Goal: Transaction & Acquisition: Purchase product/service

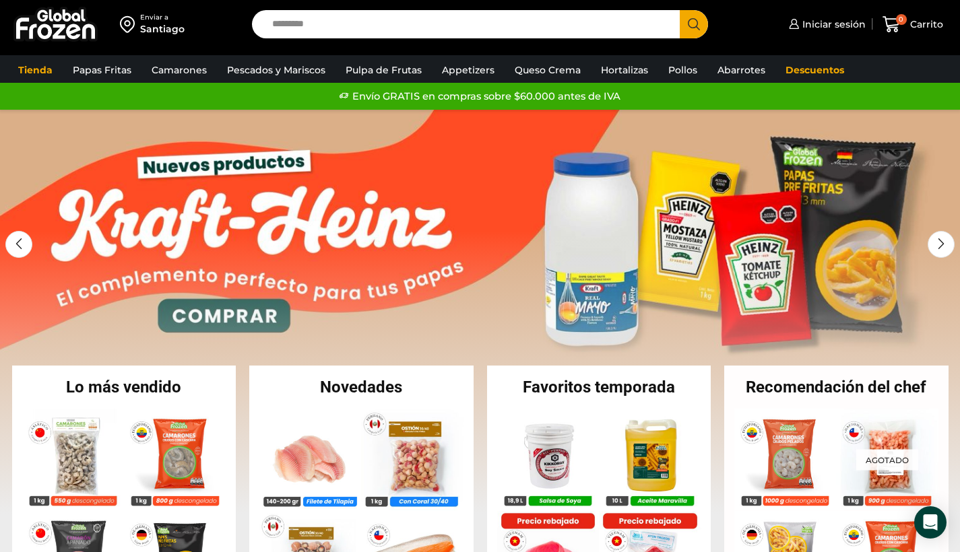
click at [428, 24] on input "Search input" at bounding box center [469, 24] width 408 height 28
type input "*"
type input "*****"
click at [694, 24] on button "Search" at bounding box center [694, 24] width 28 height 28
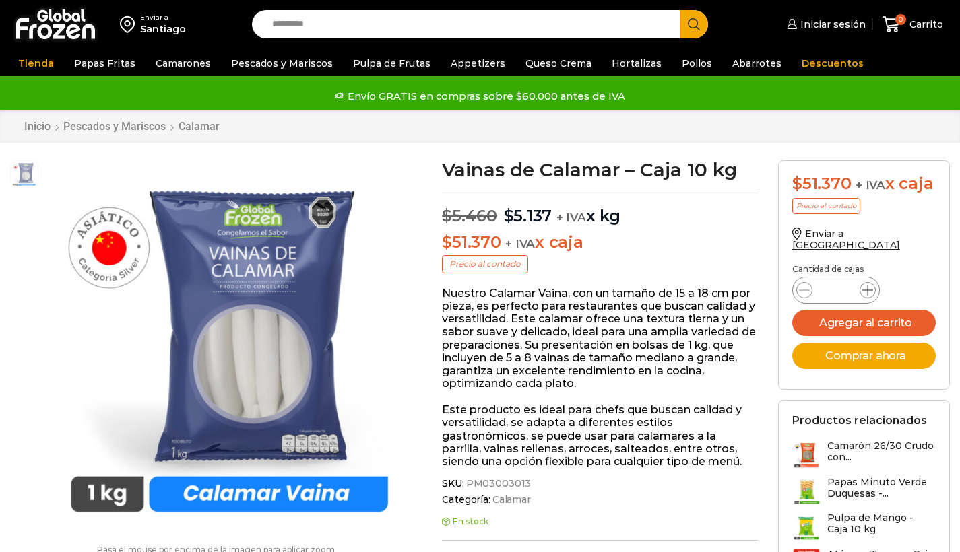
click at [872, 228] on div "Enviar a Chile" at bounding box center [863, 246] width 143 height 37
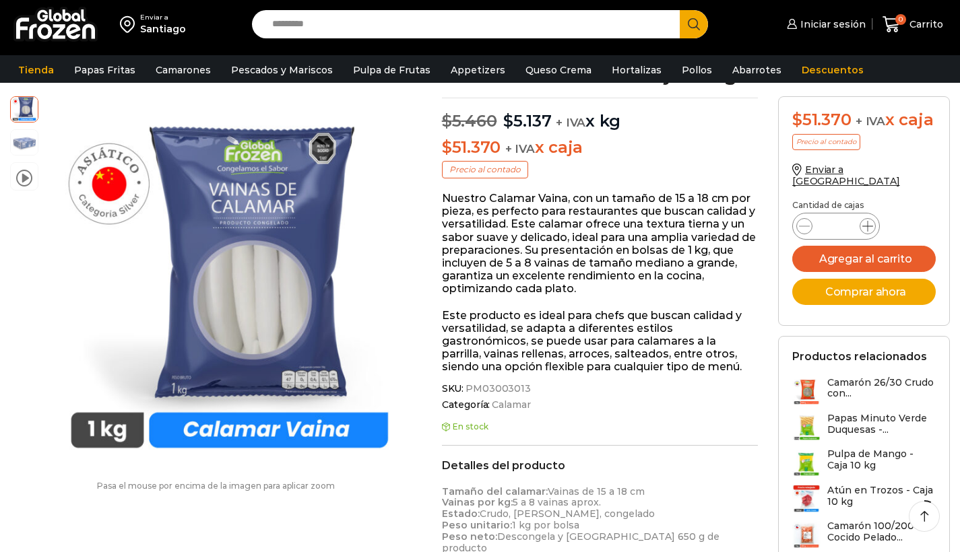
scroll to position [102, 0]
click at [868, 221] on icon at bounding box center [867, 226] width 11 height 11
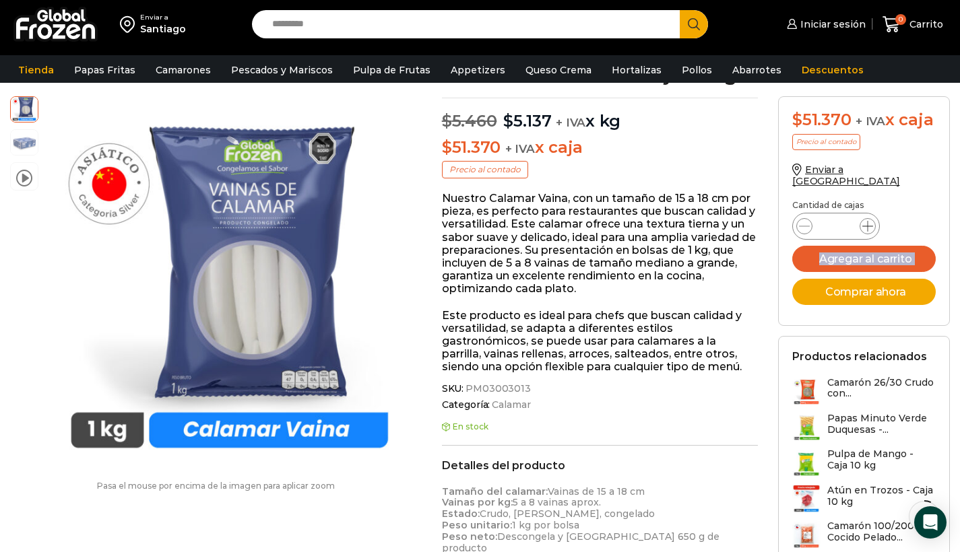
click at [868, 221] on icon at bounding box center [867, 226] width 11 height 11
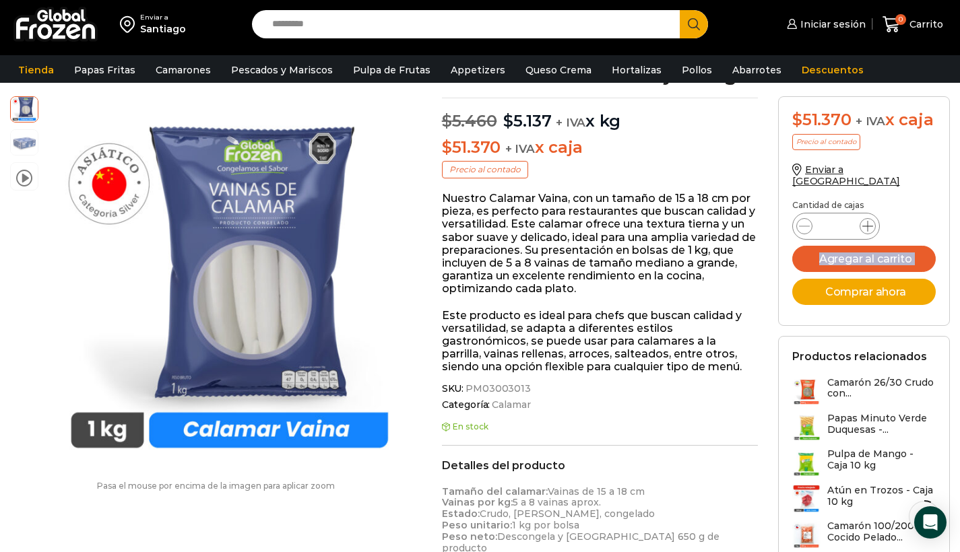
click at [868, 221] on icon at bounding box center [867, 226] width 11 height 11
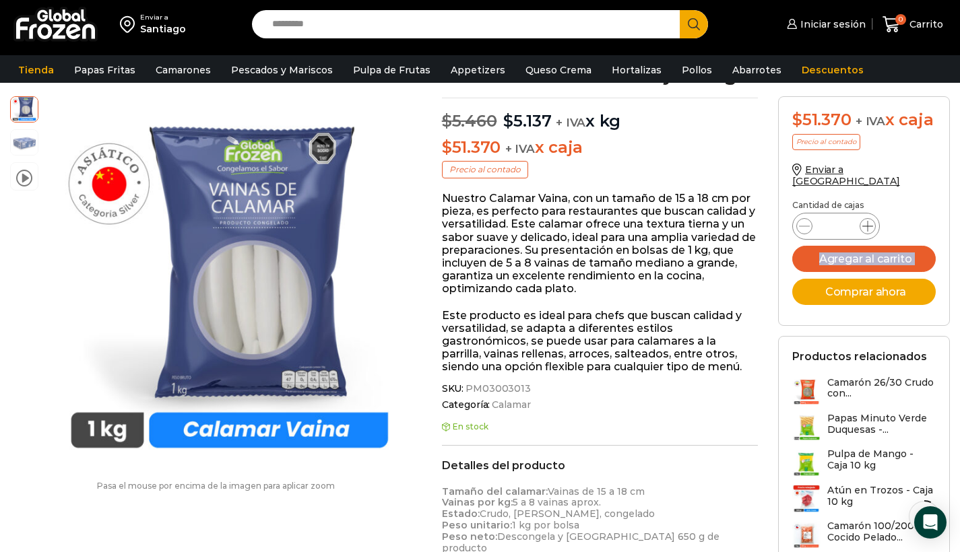
click at [868, 221] on icon at bounding box center [867, 226] width 11 height 11
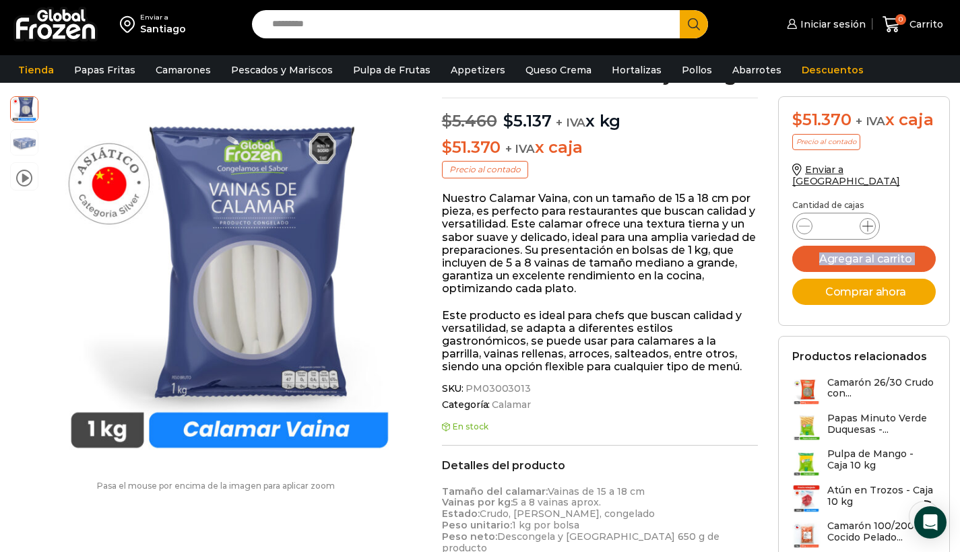
click at [868, 221] on icon at bounding box center [867, 226] width 11 height 11
type input "**"
click at [870, 246] on button "Agregar al carrito" at bounding box center [863, 259] width 143 height 26
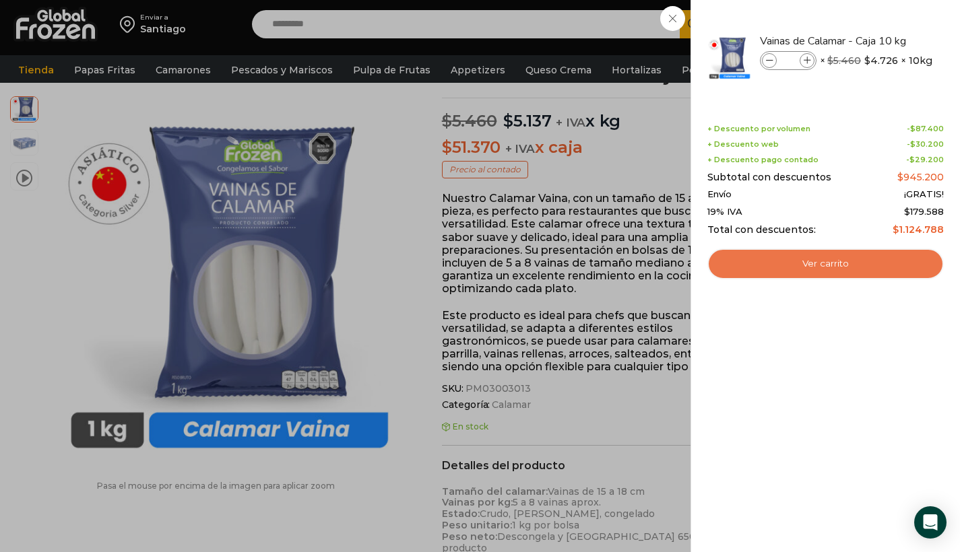
click at [863, 261] on link "Ver carrito" at bounding box center [825, 264] width 236 height 31
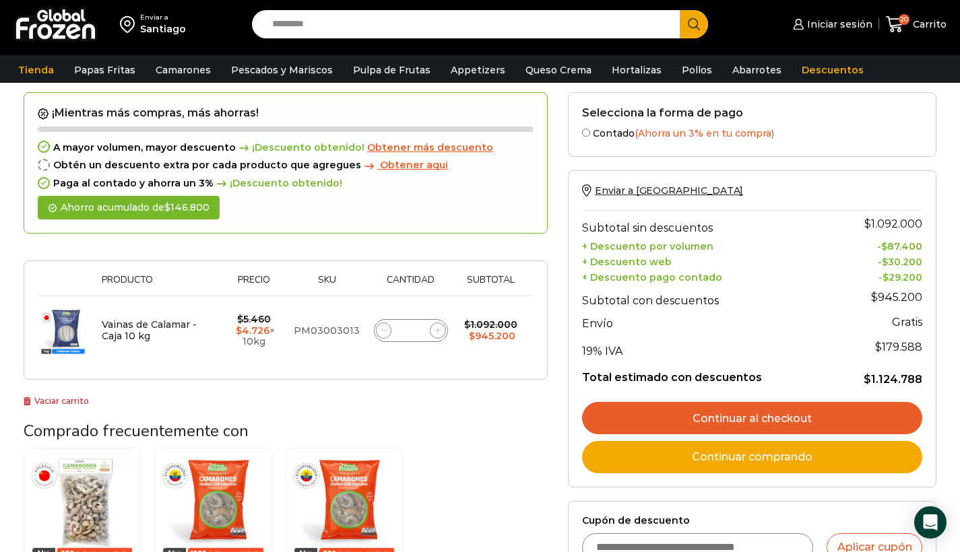
scroll to position [76, 0]
